Goal: Task Accomplishment & Management: Use online tool/utility

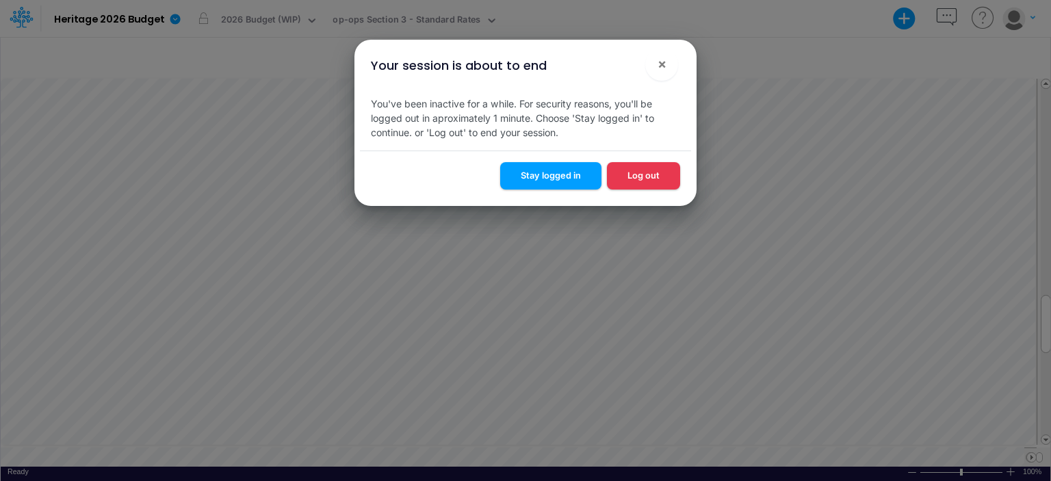
scroll to position [6, 1]
click at [544, 173] on button "Stay logged in" at bounding box center [550, 175] width 101 height 27
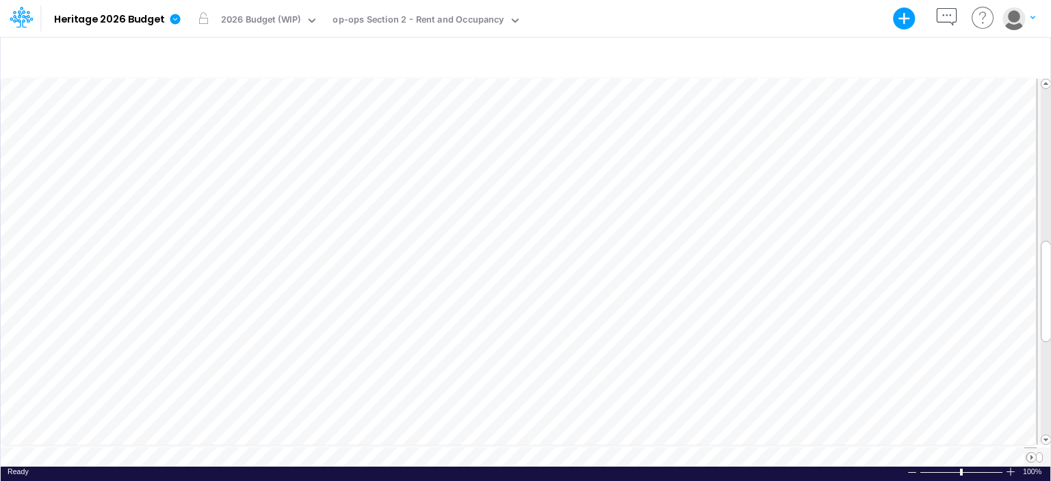
scroll to position [6, 1]
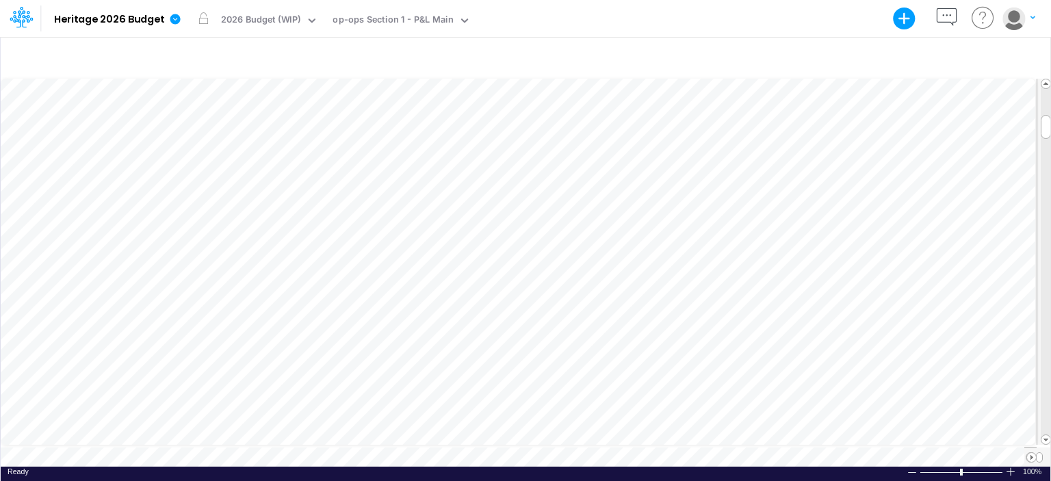
scroll to position [6, 1]
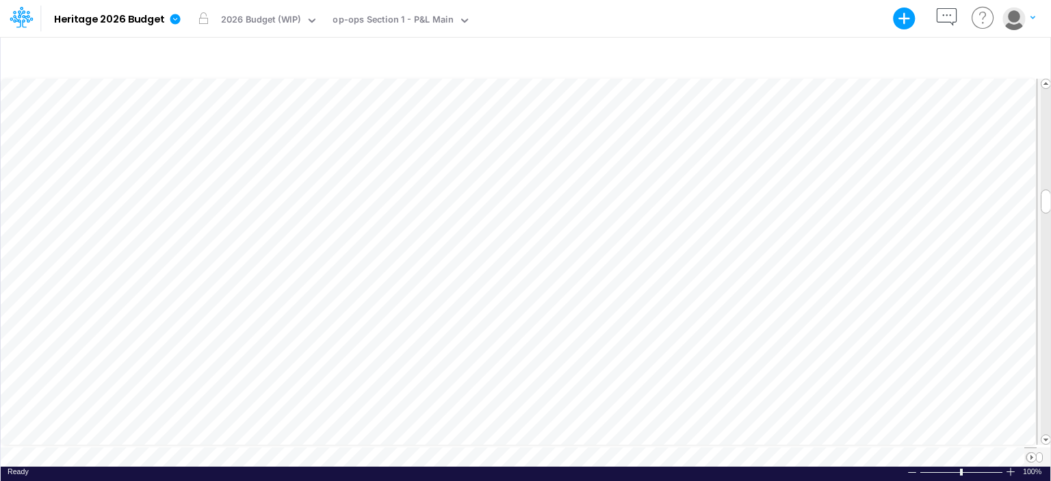
scroll to position [6, 1]
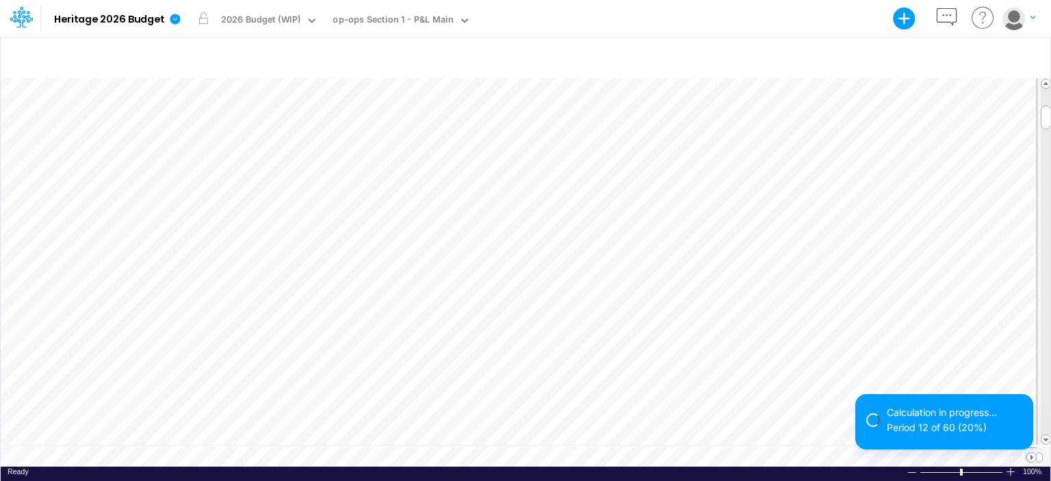
scroll to position [6, 1]
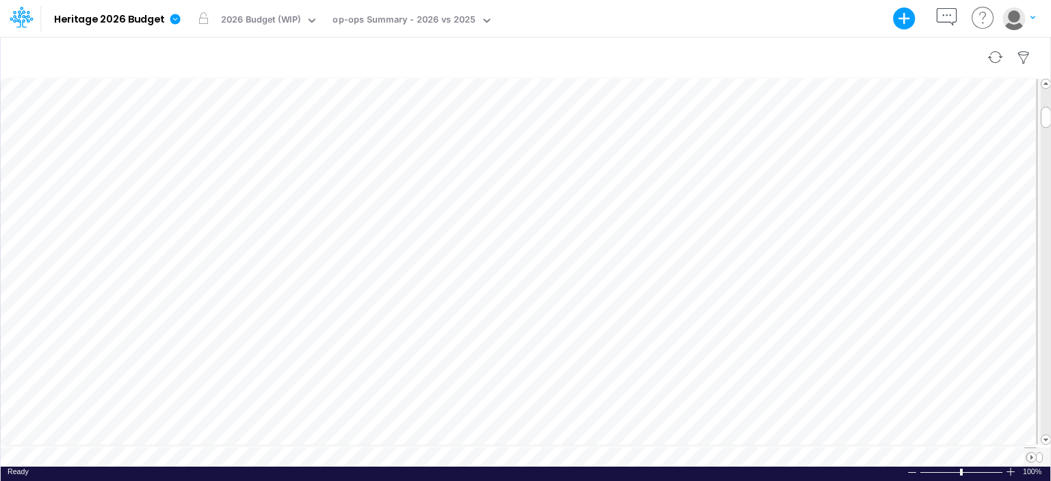
scroll to position [6, 1]
